Goal: Information Seeking & Learning: Learn about a topic

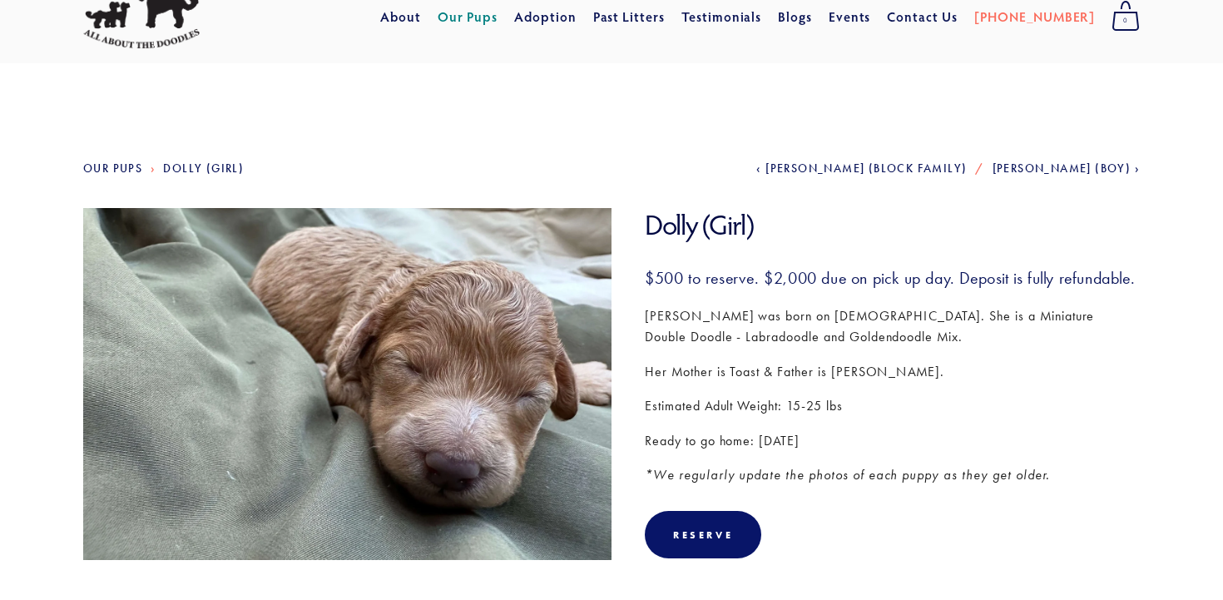
scroll to position [67, 0]
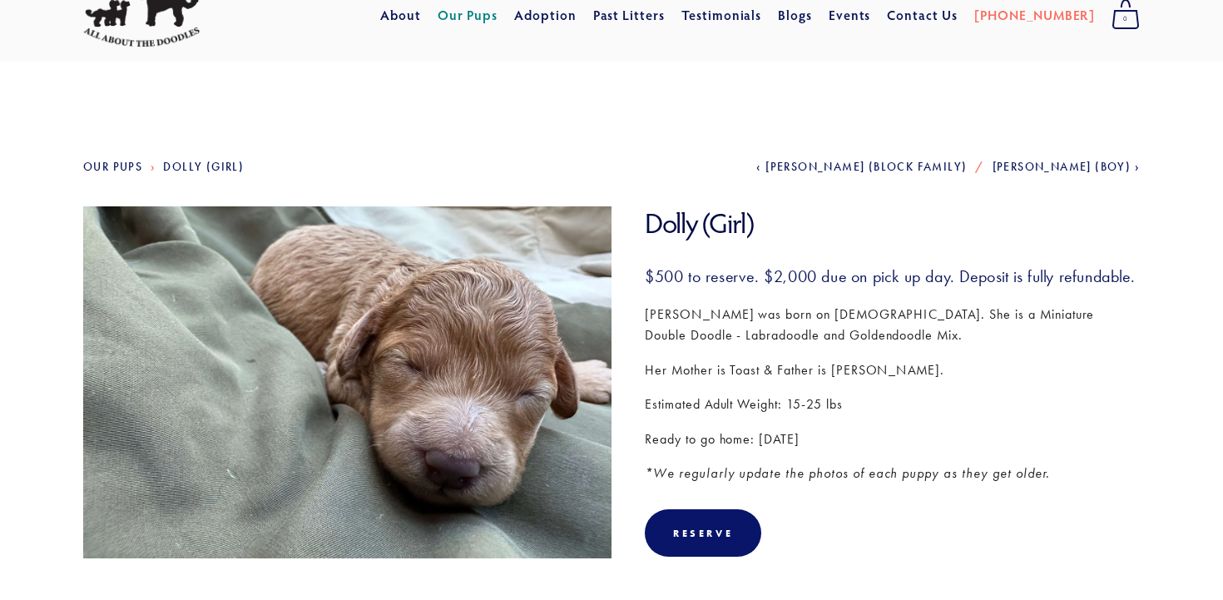
click at [494, 493] on img at bounding box center [347, 374] width 528 height 396
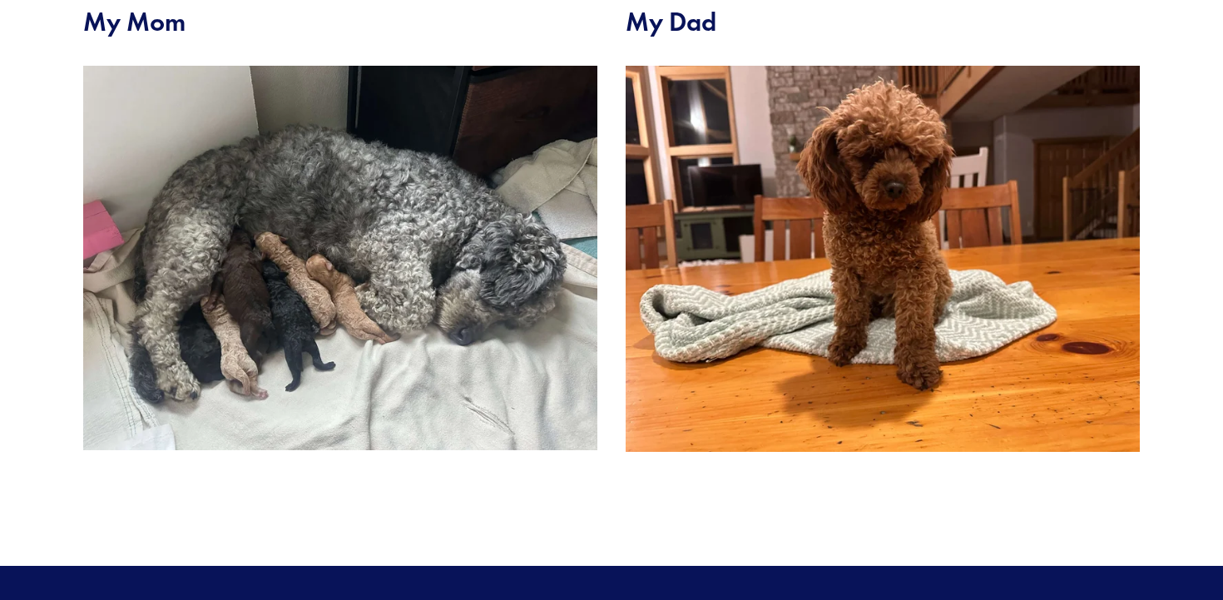
scroll to position [680, 0]
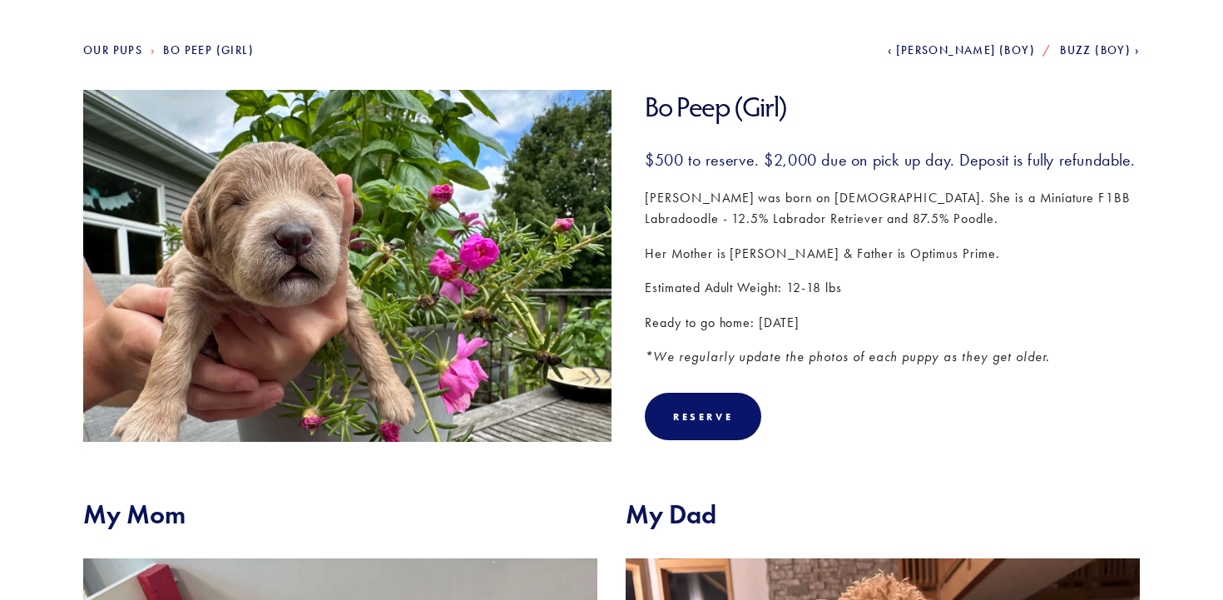
scroll to position [185, 0]
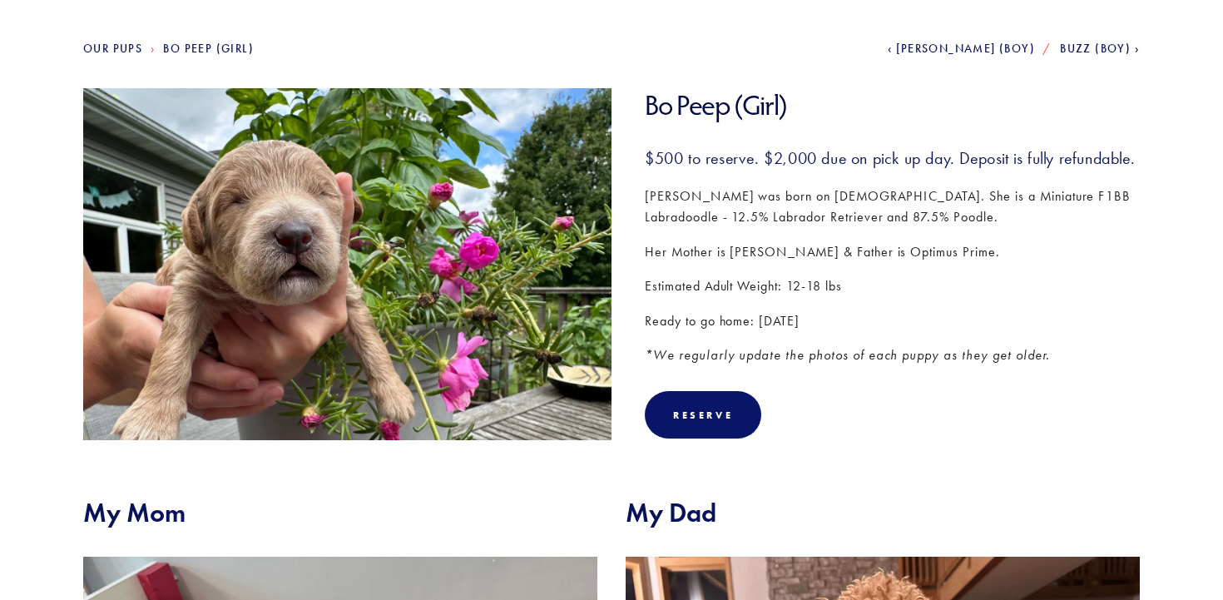
click at [22, 440] on section "Our Pups Bo Peep (Girl) Previous [PERSON_NAME] (Boy) Next Buzz (Boy) Bo Peep (G…" at bounding box center [611, 499] width 1223 height 1113
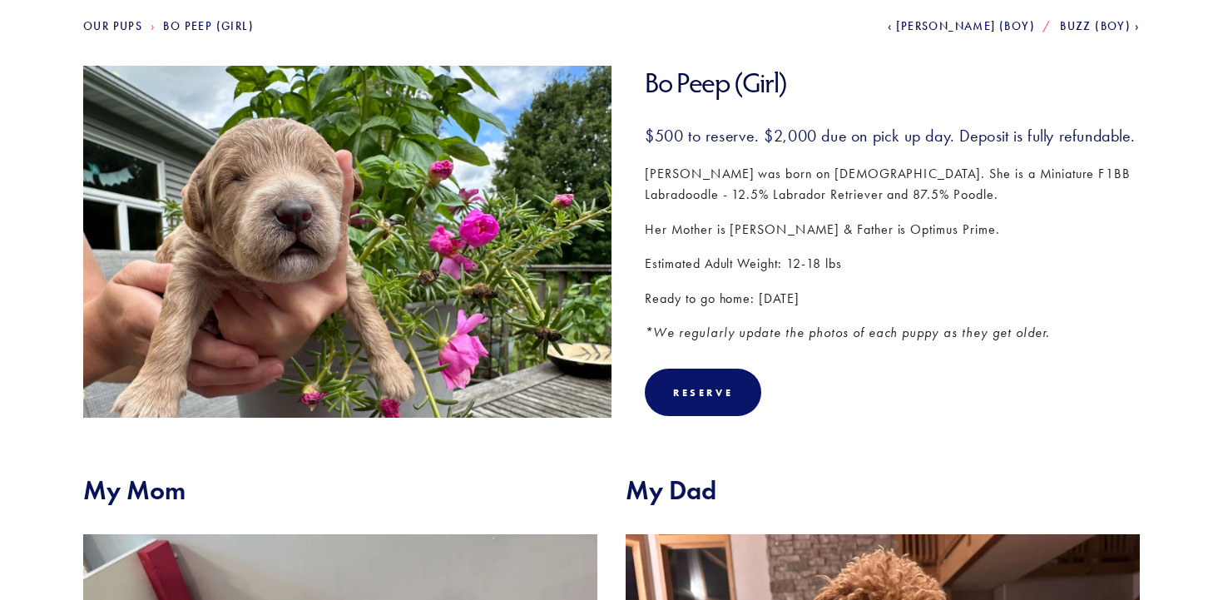
scroll to position [204, 0]
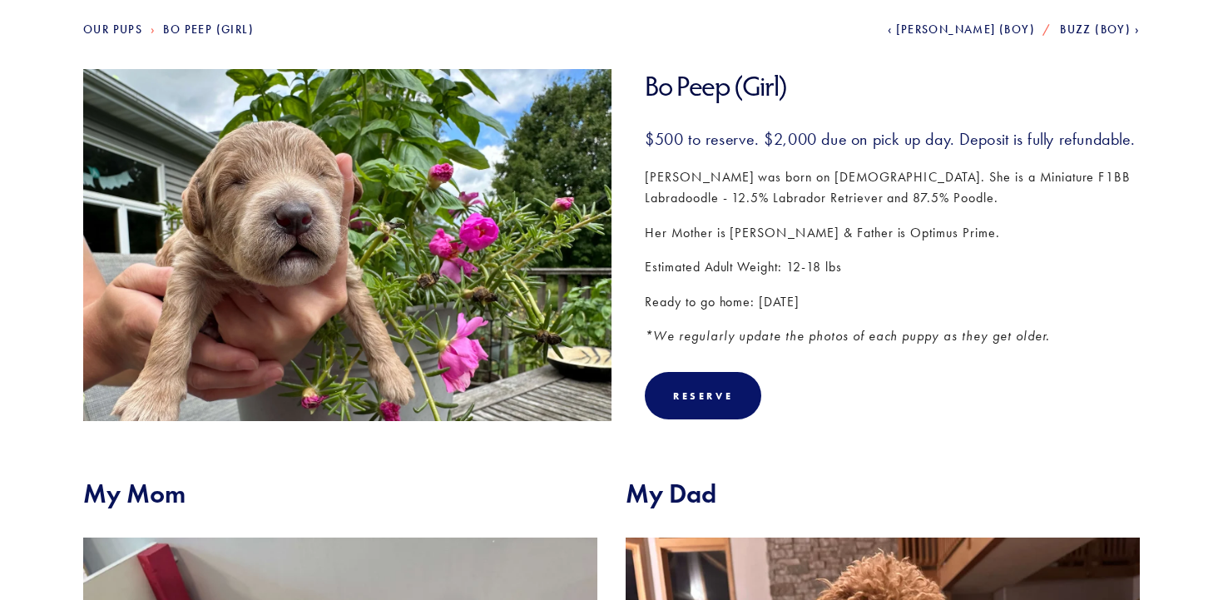
click at [23, 428] on section "Our Pups Bo Peep (Girl) Previous [PERSON_NAME] (Boy) Next Buzz (Boy) Bo Peep (G…" at bounding box center [611, 480] width 1223 height 1113
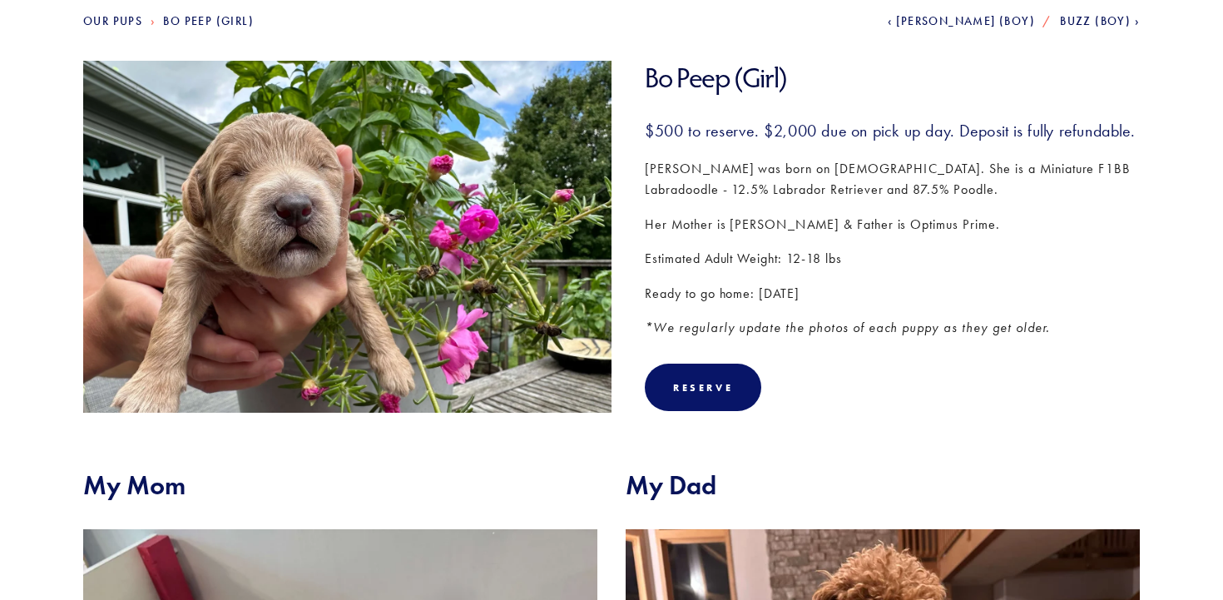
scroll to position [217, 0]
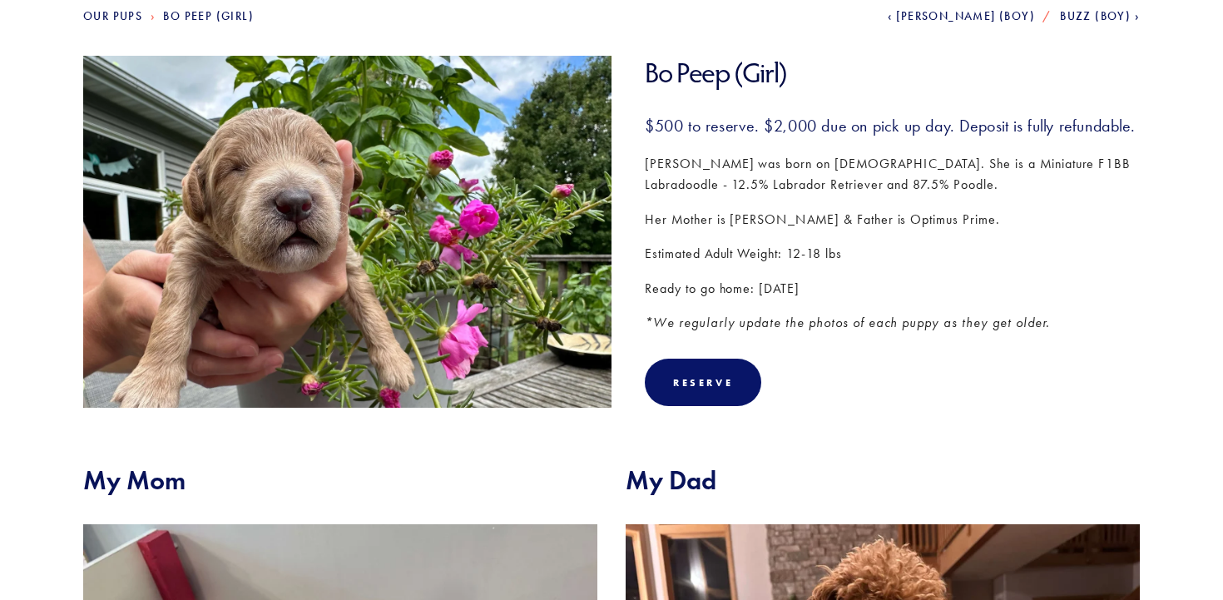
click at [23, 428] on section "Our Pups Bo Peep (Girl) Previous [PERSON_NAME] (Boy) Next Buzz (Boy) Bo Peep (G…" at bounding box center [611, 467] width 1223 height 1113
drag, startPoint x: 58, startPoint y: 584, endPoint x: 17, endPoint y: 542, distance: 58.8
click at [17, 542] on section "Our Pups Bo Peep (Girl) Previous [PERSON_NAME] (Boy) Next Buzz (Boy) Bo Peep (G…" at bounding box center [611, 467] width 1223 height 1113
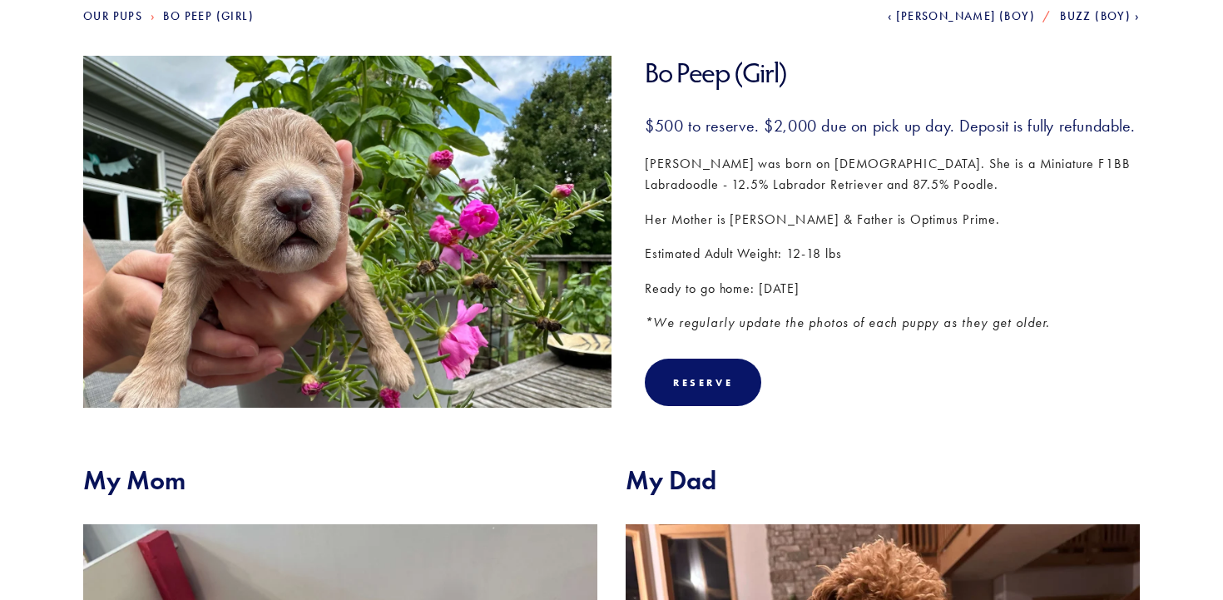
click at [17, 542] on section "Our Pups Bo Peep (Girl) Previous [PERSON_NAME] (Boy) Next Buzz (Boy) Bo Peep (G…" at bounding box center [611, 467] width 1223 height 1113
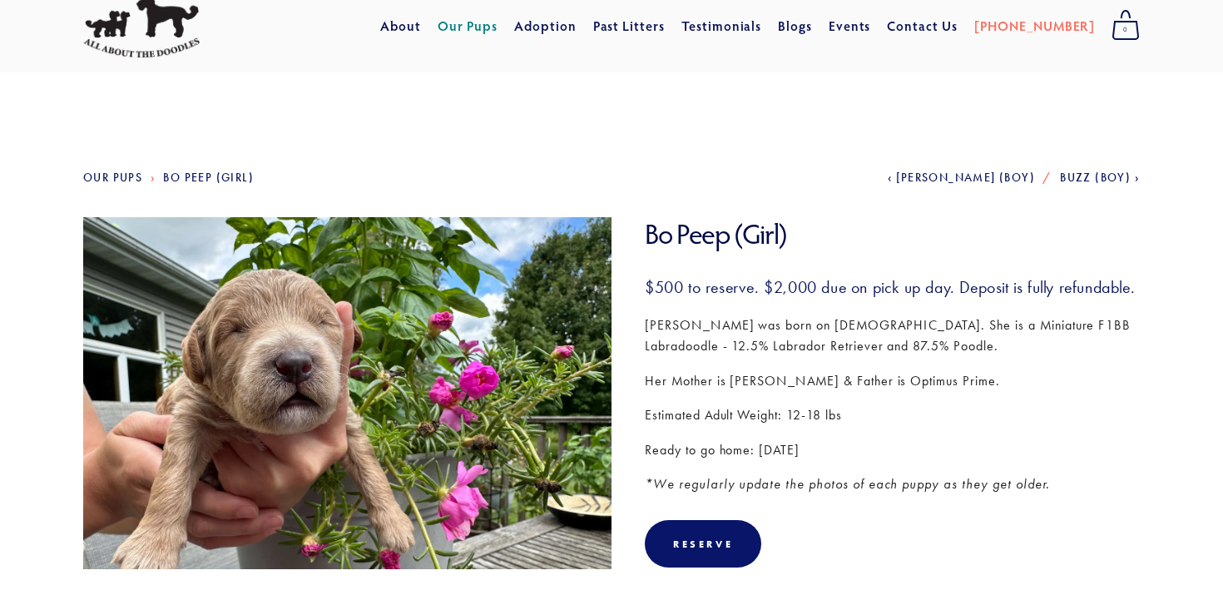
scroll to position [50, 0]
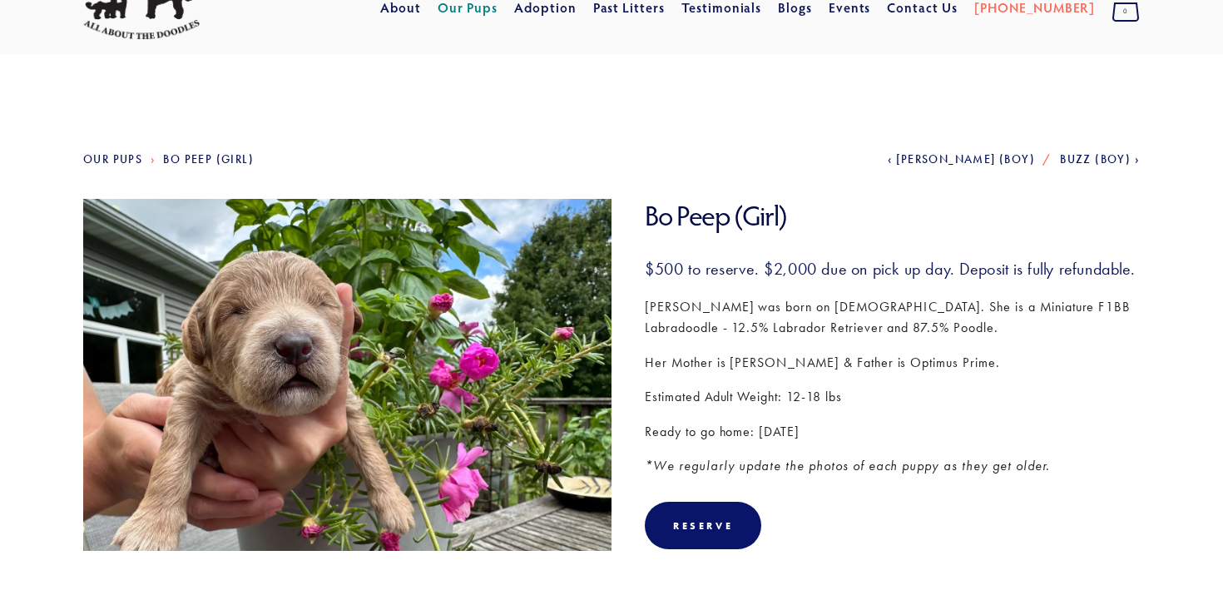
scroll to position [69, 0]
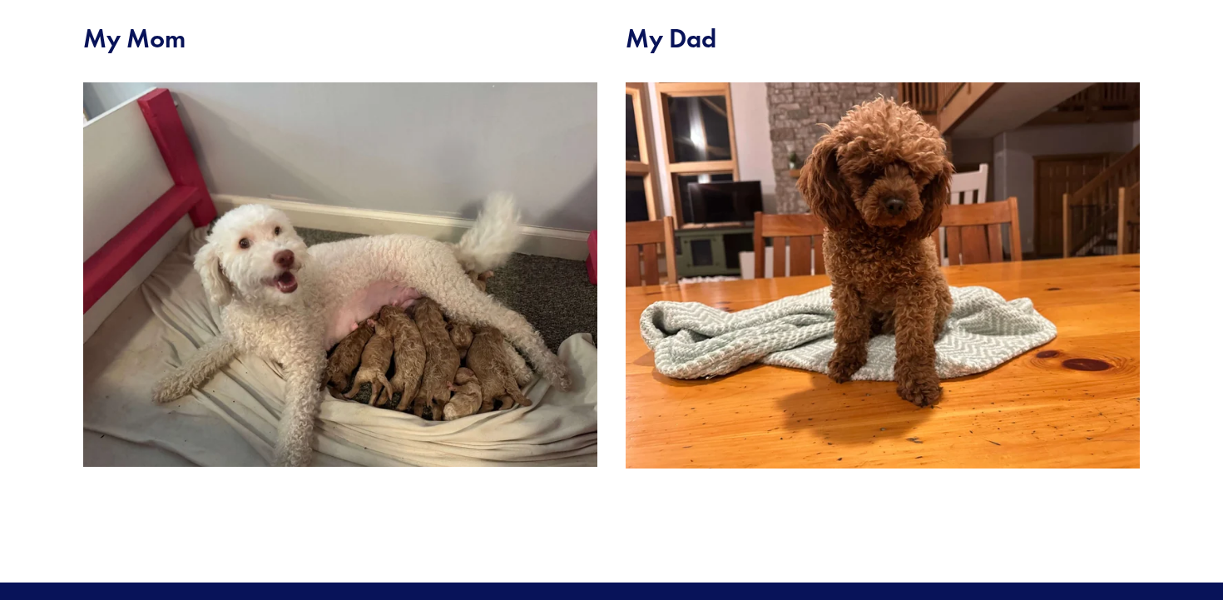
scroll to position [424, 0]
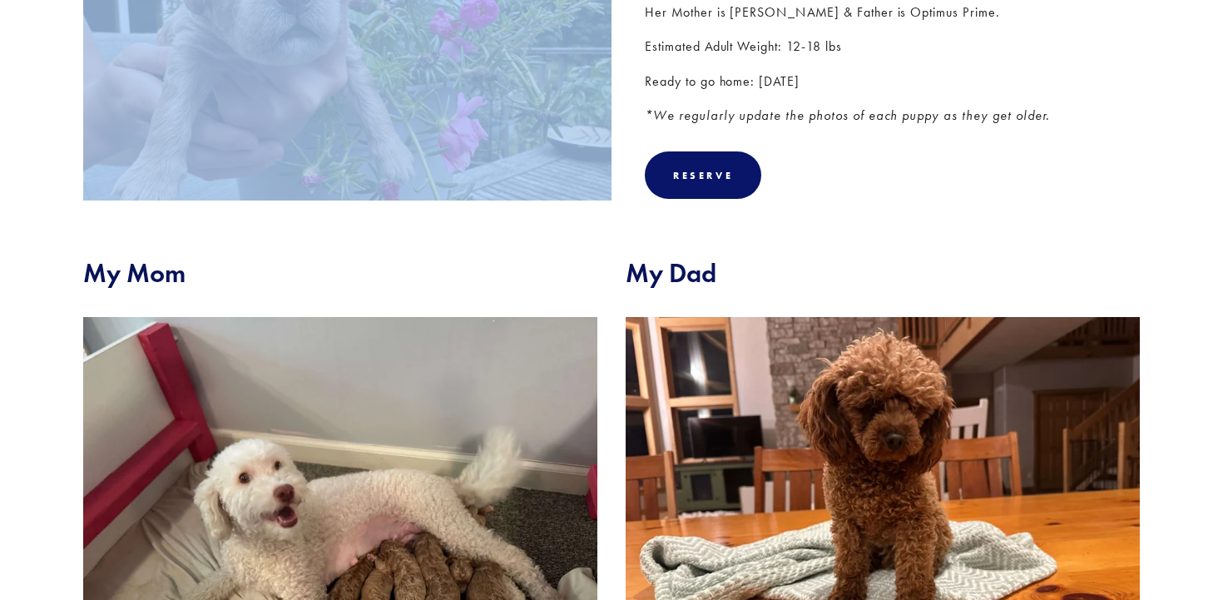
click at [111, 99] on img at bounding box center [347, 47] width 528 height 396
